Goal: Task Accomplishment & Management: Use online tool/utility

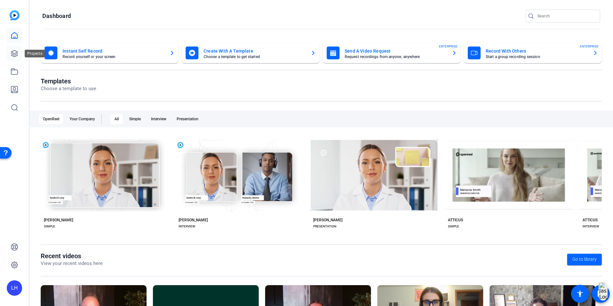
click at [20, 51] on link at bounding box center [14, 53] width 15 height 15
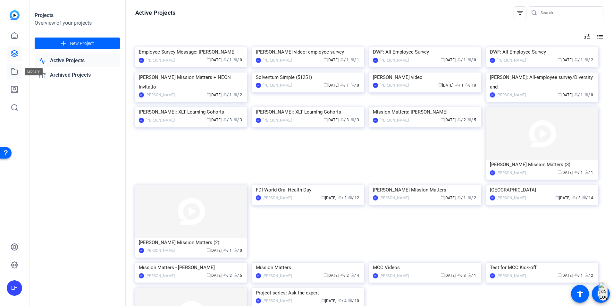
click at [20, 70] on link at bounding box center [14, 71] width 15 height 15
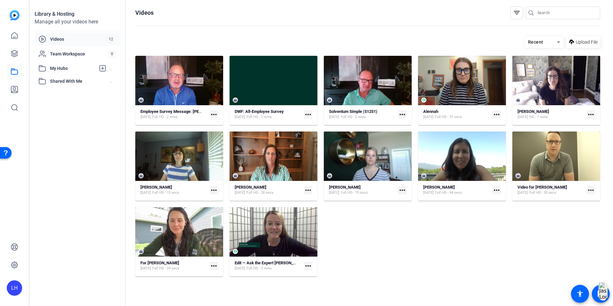
click at [16, 285] on div "LH" at bounding box center [14, 287] width 15 height 15
click at [83, 281] on mat-icon "logout" at bounding box center [79, 282] width 8 height 8
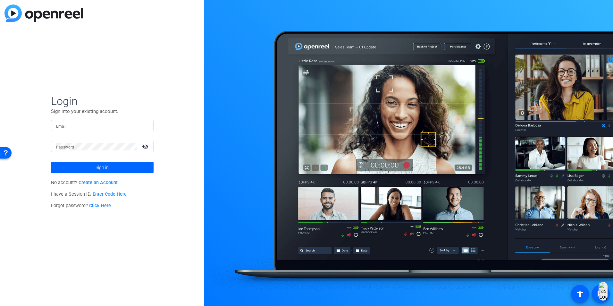
click at [121, 126] on input "Email" at bounding box center [102, 126] width 92 height 8
type input "[EMAIL_ADDRESS][DOMAIN_NAME]"
click at [51, 161] on button "Sign in" at bounding box center [102, 167] width 103 height 12
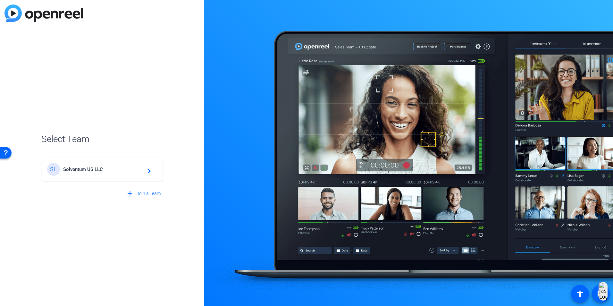
click at [101, 184] on div "add Join a Team" at bounding box center [102, 190] width 122 height 18
click at [101, 179] on mat-card-content "SL Solventum US LLC navigate_next" at bounding box center [102, 169] width 120 height 23
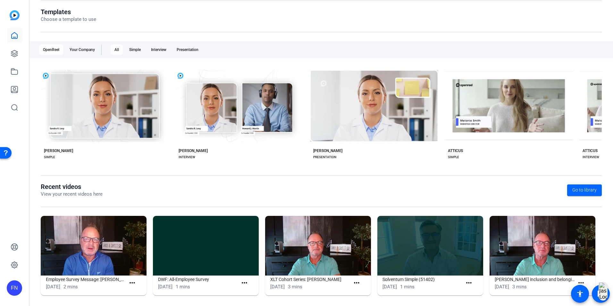
scroll to position [73, 0]
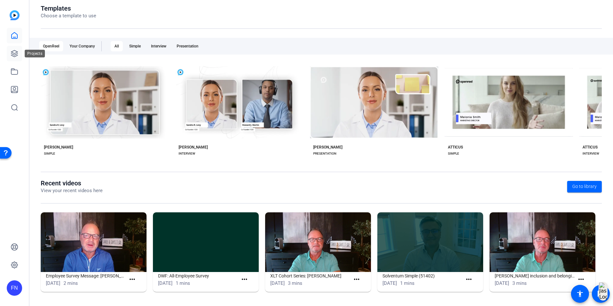
click at [20, 53] on link at bounding box center [14, 53] width 15 height 15
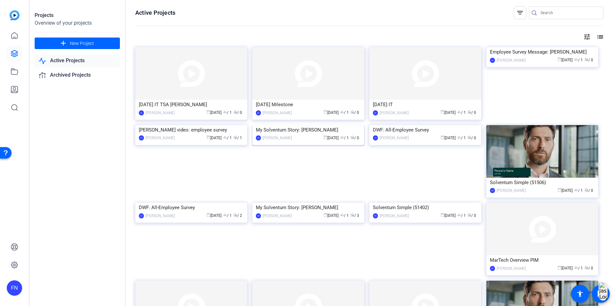
click at [285, 125] on img at bounding box center [308, 125] width 112 height 0
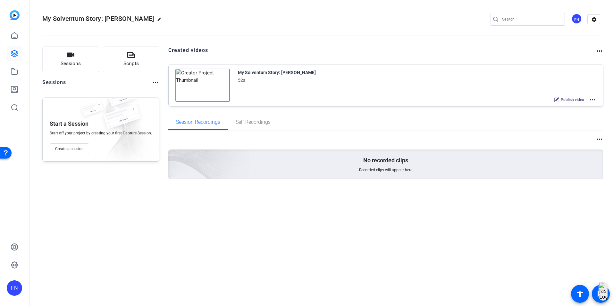
click at [595, 102] on mat-icon "more_horiz" at bounding box center [592, 100] width 8 height 8
click at [584, 108] on span "Edit in Creator" at bounding box center [568, 108] width 45 height 8
